Goal: Information Seeking & Learning: Learn about a topic

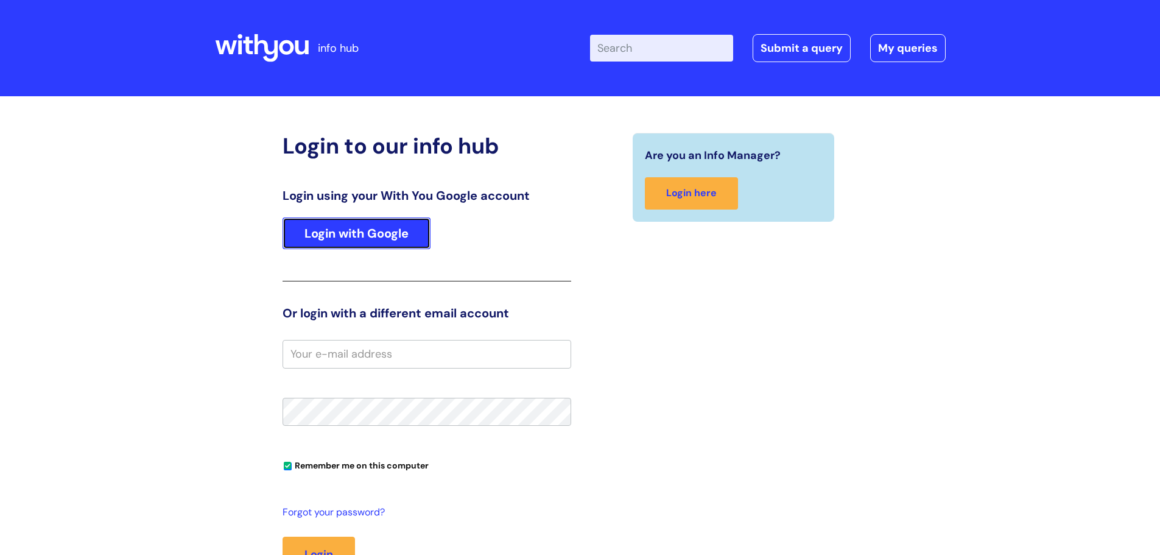
click at [407, 231] on link "Login with Google" at bounding box center [356, 233] width 148 height 32
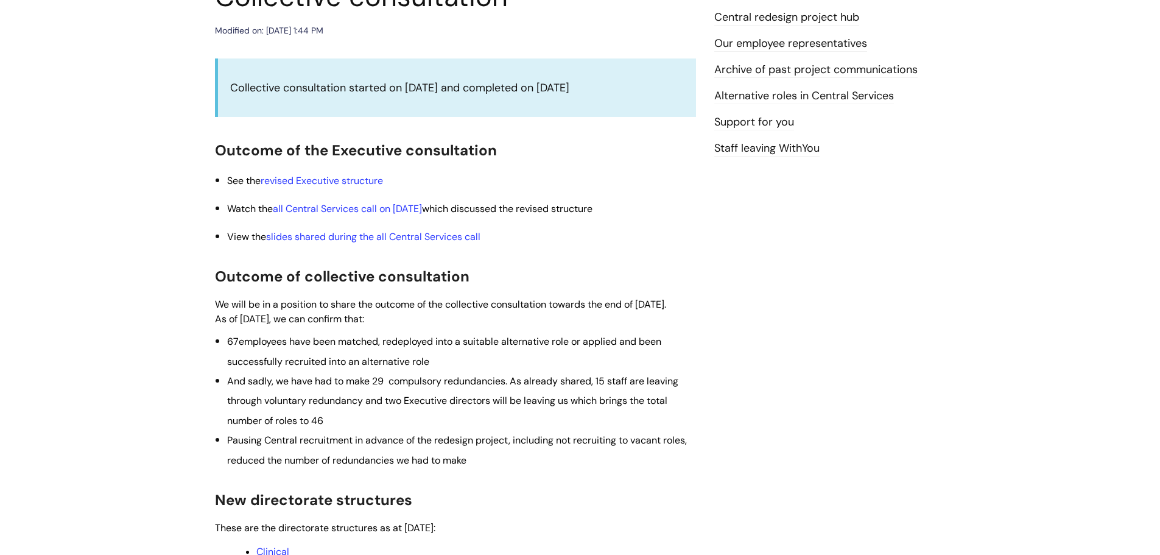
scroll to position [183, 0]
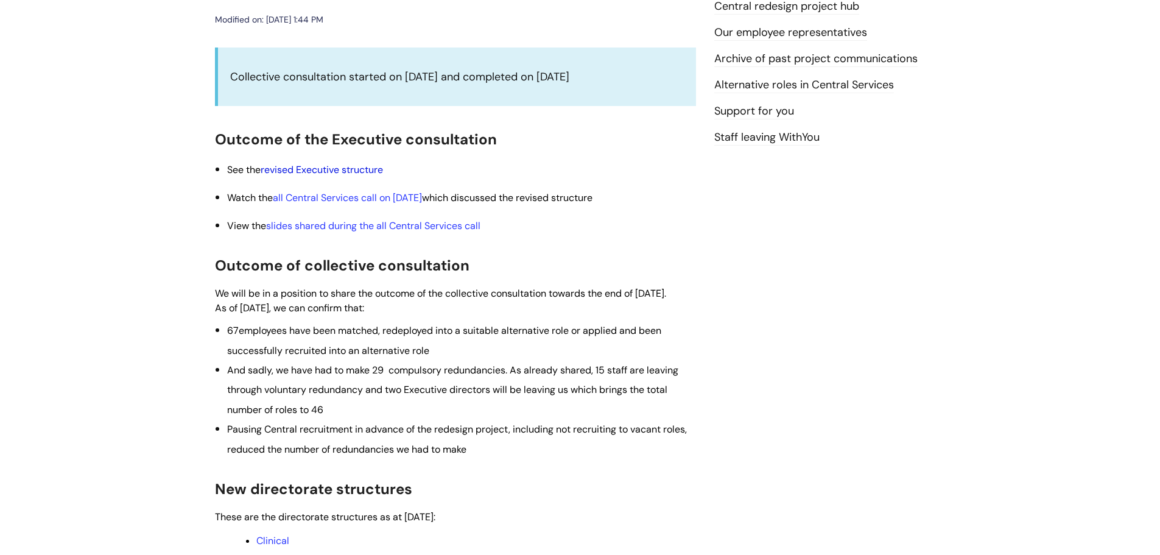
click at [322, 171] on link "revised Executive structure" at bounding box center [322, 169] width 122 height 13
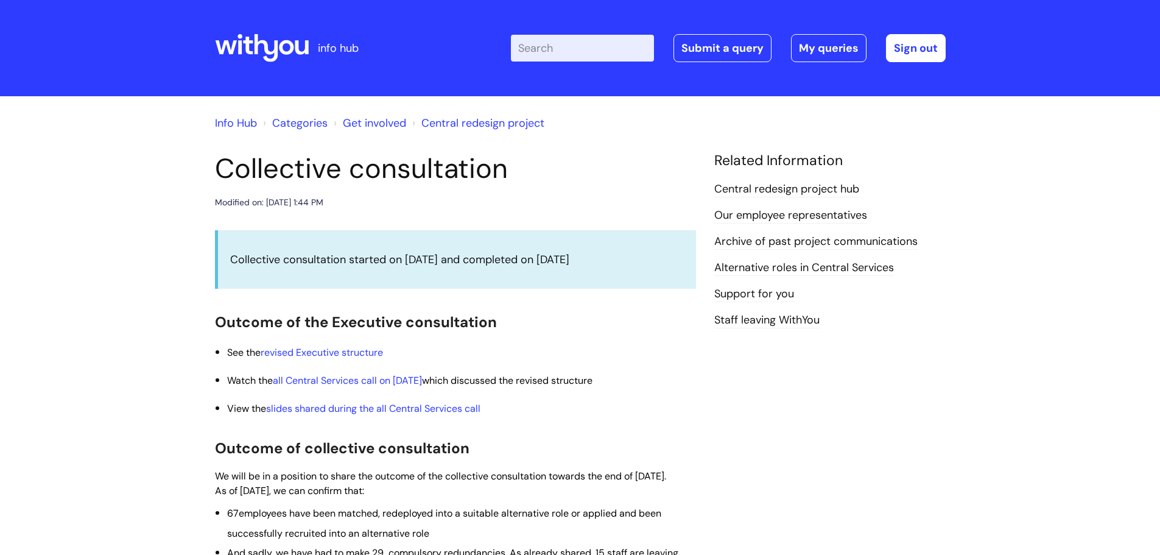
scroll to position [184, 0]
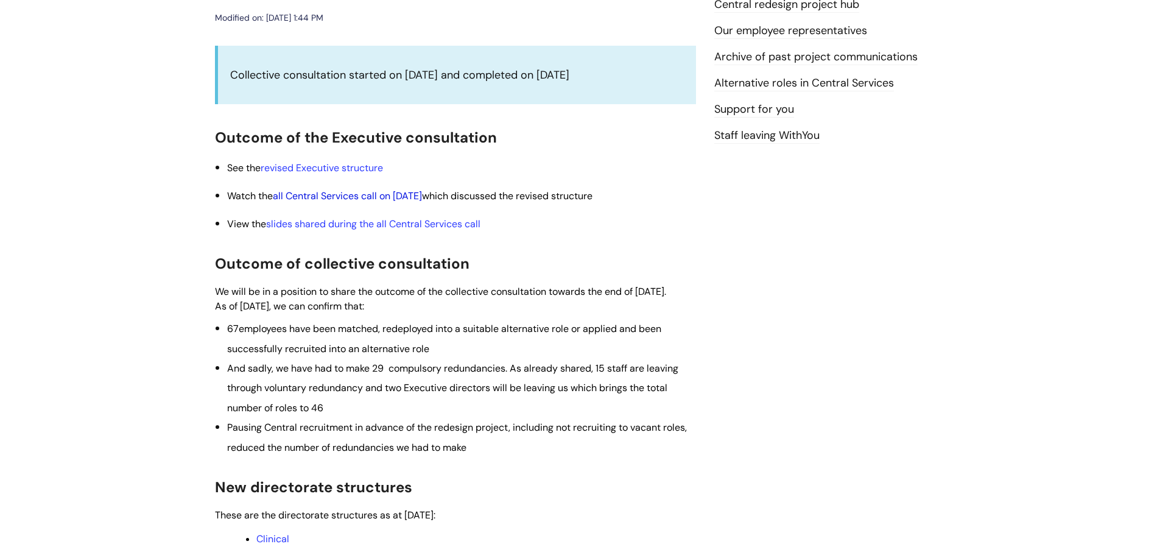
click at [385, 197] on link "all Central Services call on [DATE]" at bounding box center [347, 195] width 149 height 13
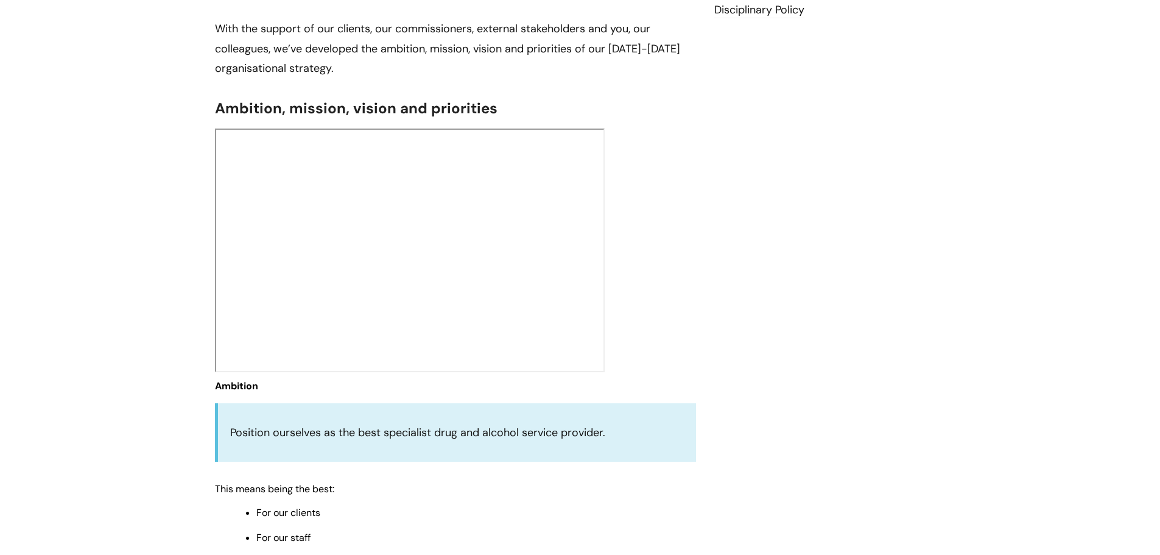
scroll to position [304, 0]
